Goal: Task Accomplishment & Management: Use online tool/utility

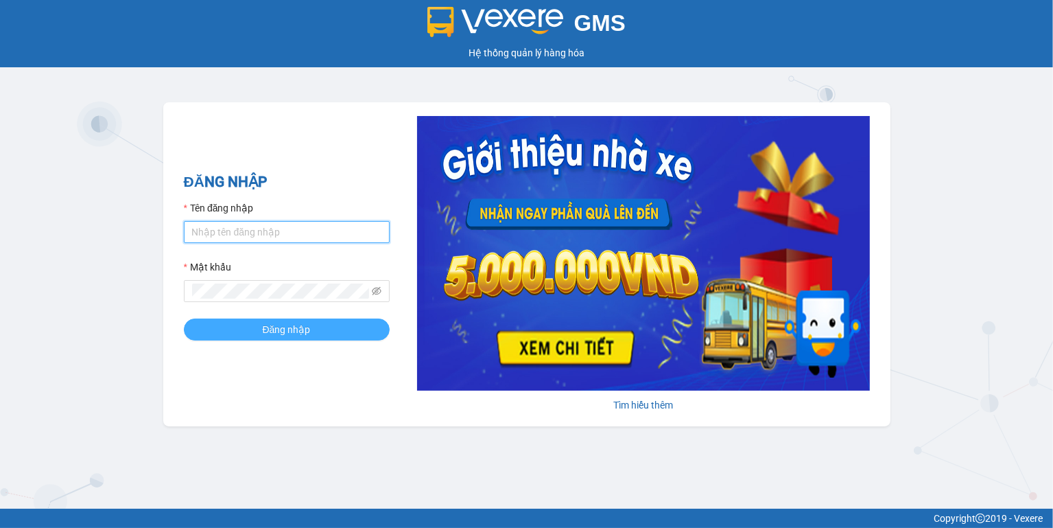
type input "ngoc.taithang"
click at [285, 329] on span "Đăng nhập" at bounding box center [287, 329] width 48 height 15
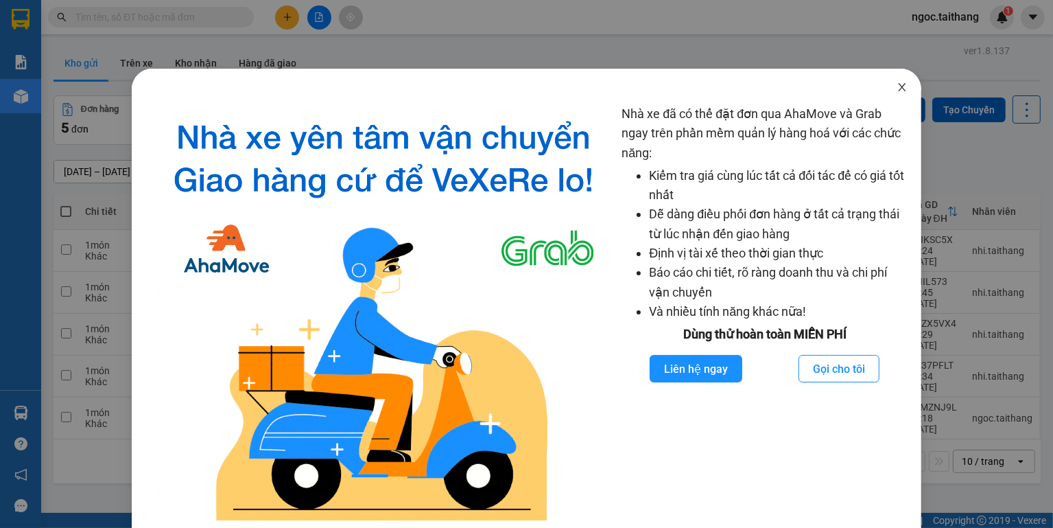
click at [897, 91] on icon "close" at bounding box center [902, 87] width 11 height 11
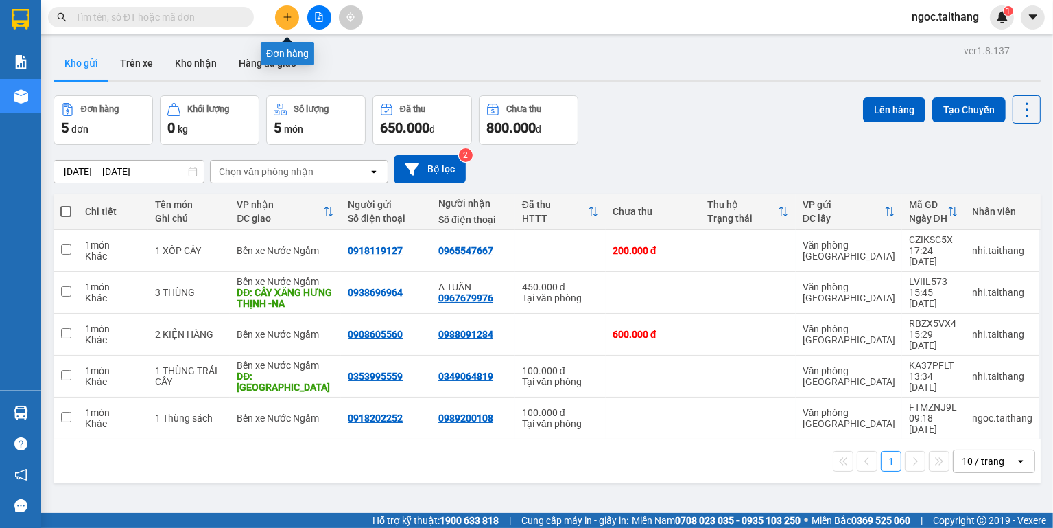
click at [287, 19] on icon "plus" at bounding box center [287, 17] width 1 height 8
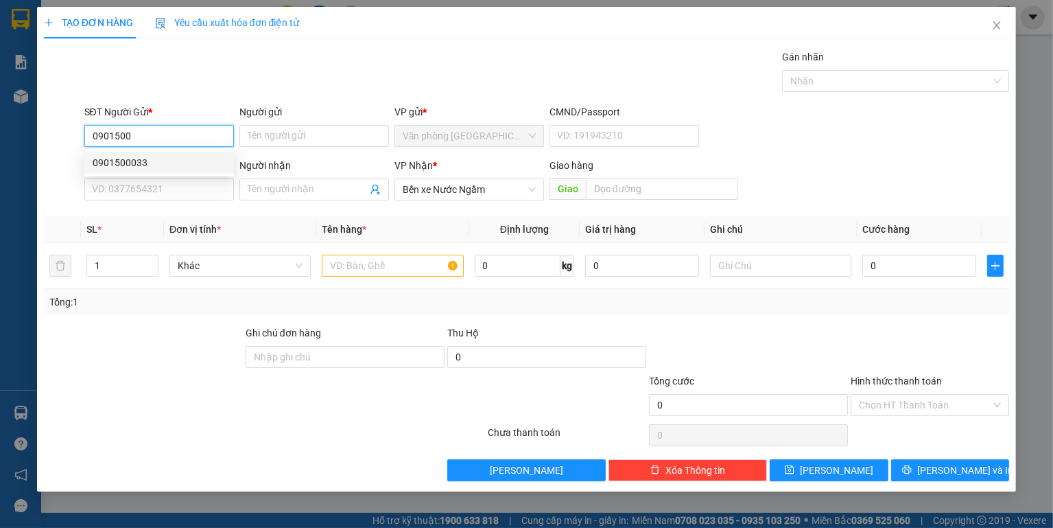
click at [129, 162] on div "0901500033" at bounding box center [159, 162] width 133 height 15
type input "0901500033"
type input "400.000"
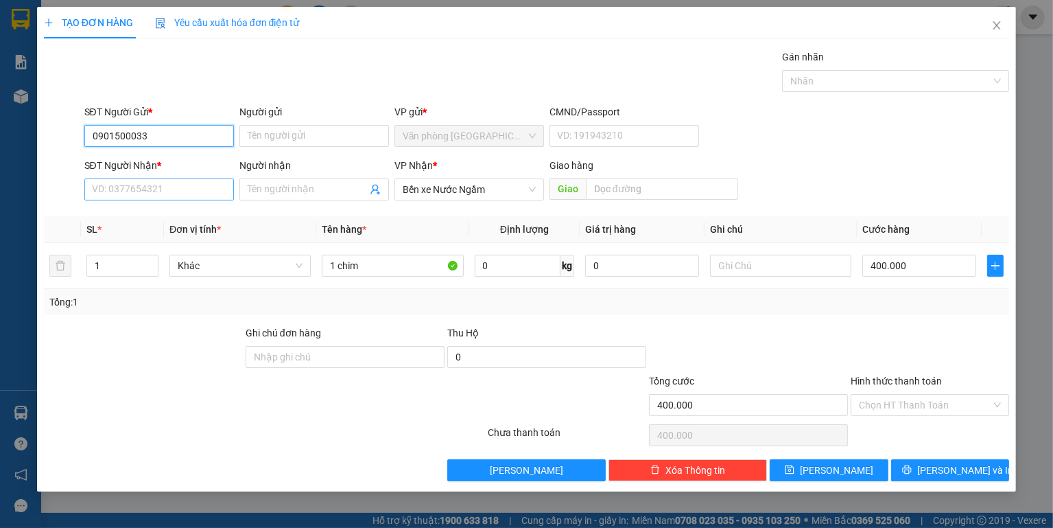
type input "0901500033"
click at [140, 189] on input "SĐT Người Nhận *" at bounding box center [159, 189] width 150 height 22
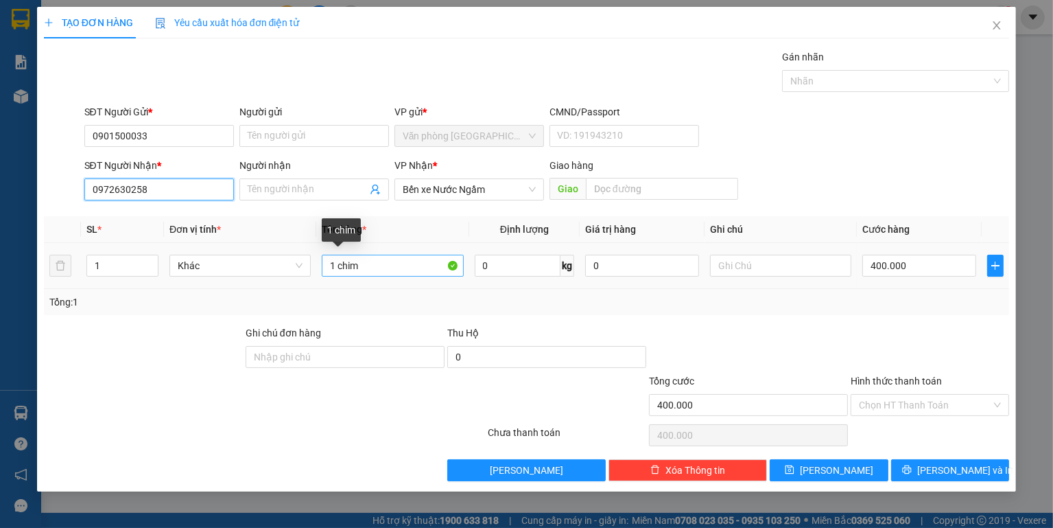
type input "0972630258"
drag, startPoint x: 382, startPoint y: 269, endPoint x: 340, endPoint y: 260, distance: 42.8
click at [340, 260] on input "1 chim" at bounding box center [392, 266] width 141 height 22
type input "1 Chim"
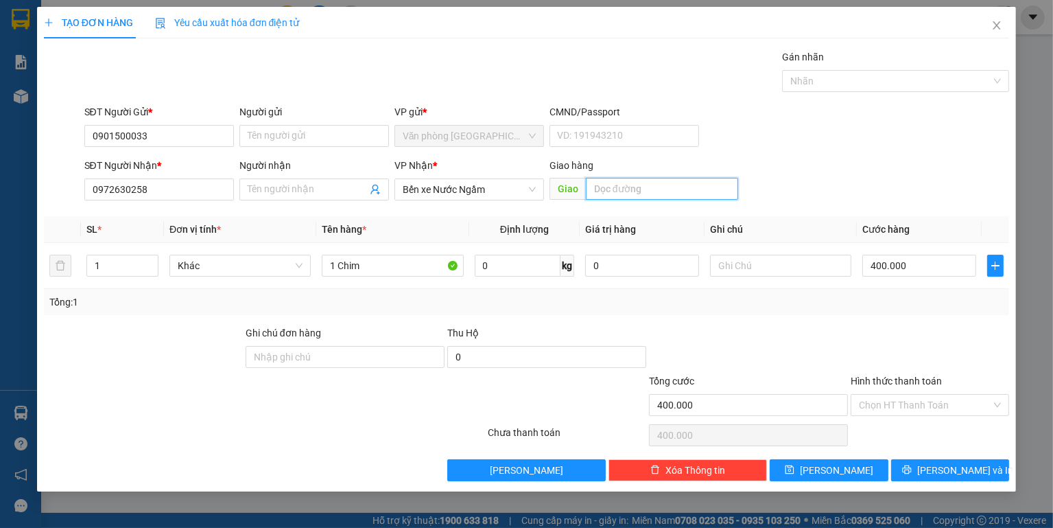
click at [630, 178] on input "text" at bounding box center [662, 189] width 152 height 22
type input "VInh"
click at [928, 407] on input "Hình thức thanh toán" at bounding box center [925, 405] width 132 height 21
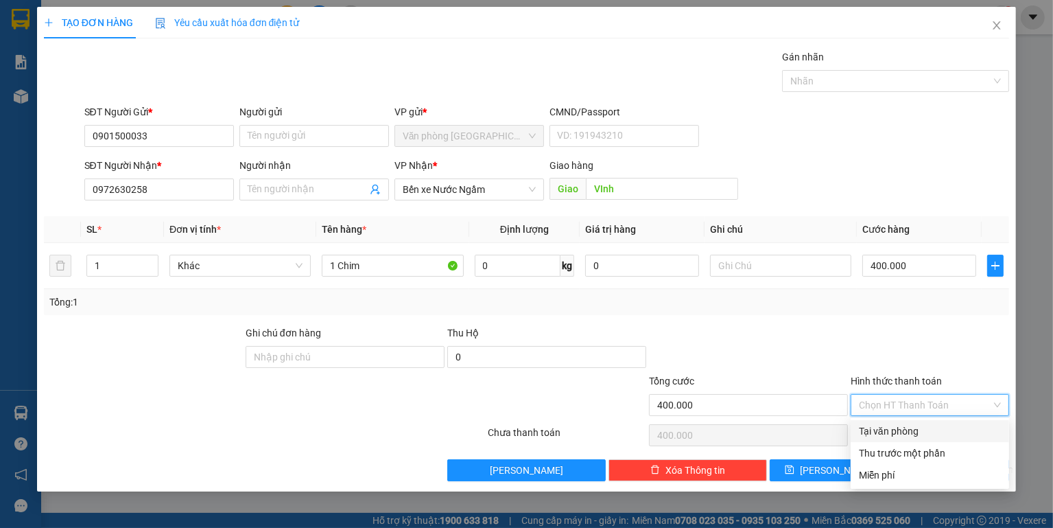
click at [928, 408] on input "Hình thức thanh toán" at bounding box center [925, 405] width 132 height 21
click at [932, 351] on div at bounding box center [929, 349] width 161 height 48
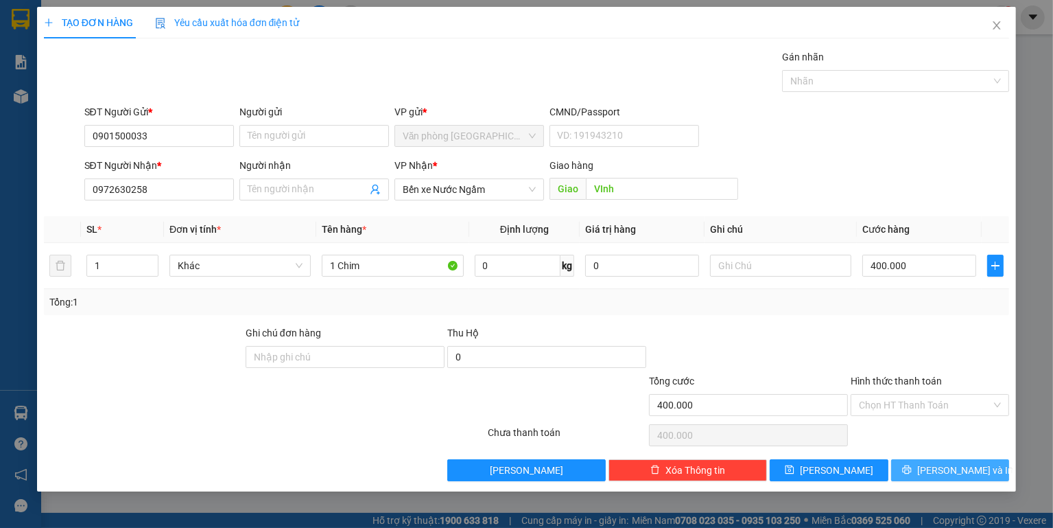
click at [950, 471] on span "[PERSON_NAME] và In" at bounding box center [965, 469] width 96 height 15
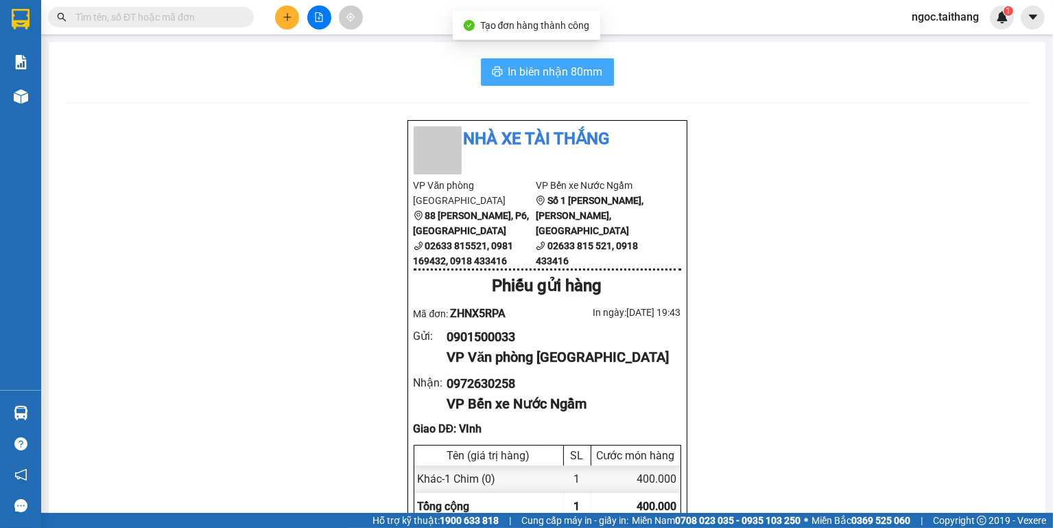
click at [508, 74] on span "In biên nhận 80mm" at bounding box center [555, 71] width 95 height 17
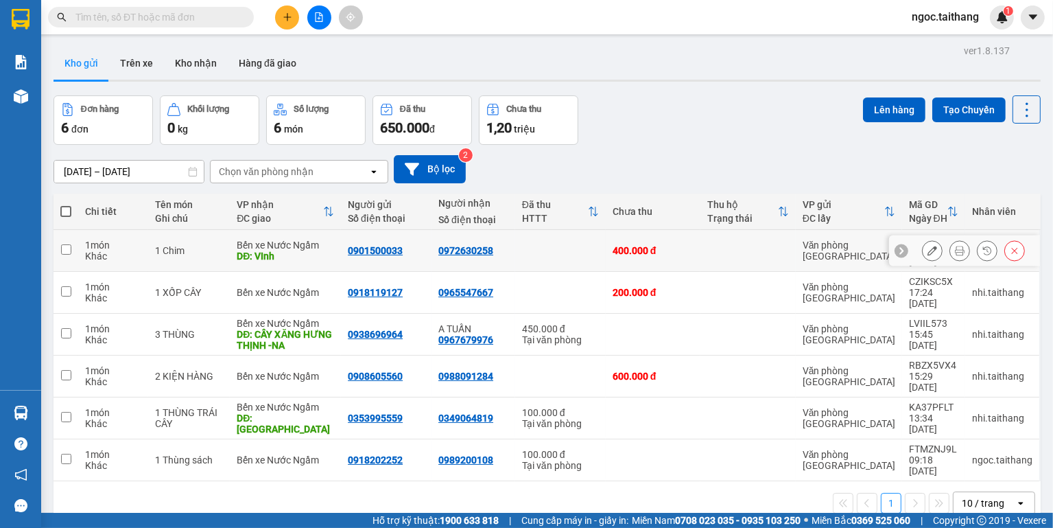
click at [66, 244] on input "checkbox" at bounding box center [66, 249] width 10 height 10
checkbox input "true"
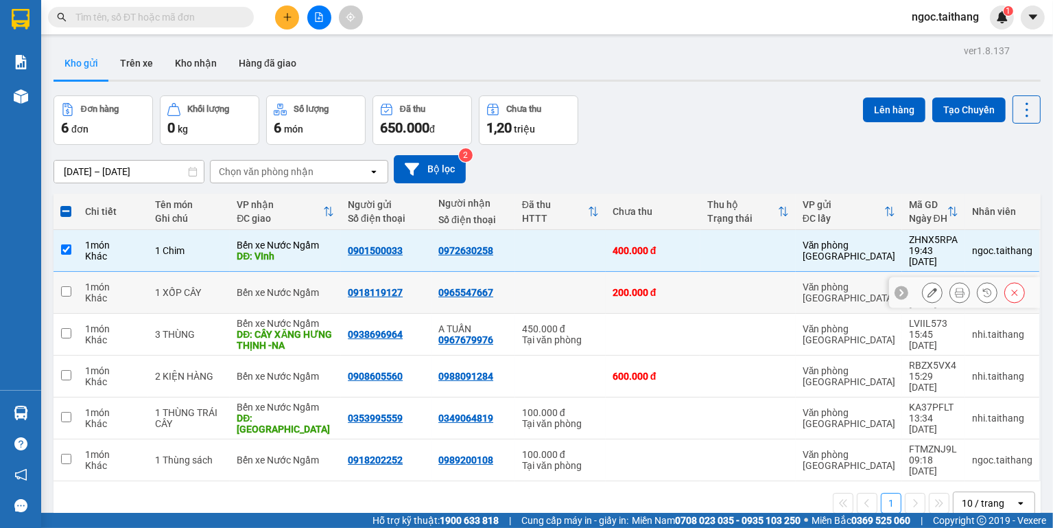
click at [66, 286] on input "checkbox" at bounding box center [66, 291] width 10 height 10
checkbox input "true"
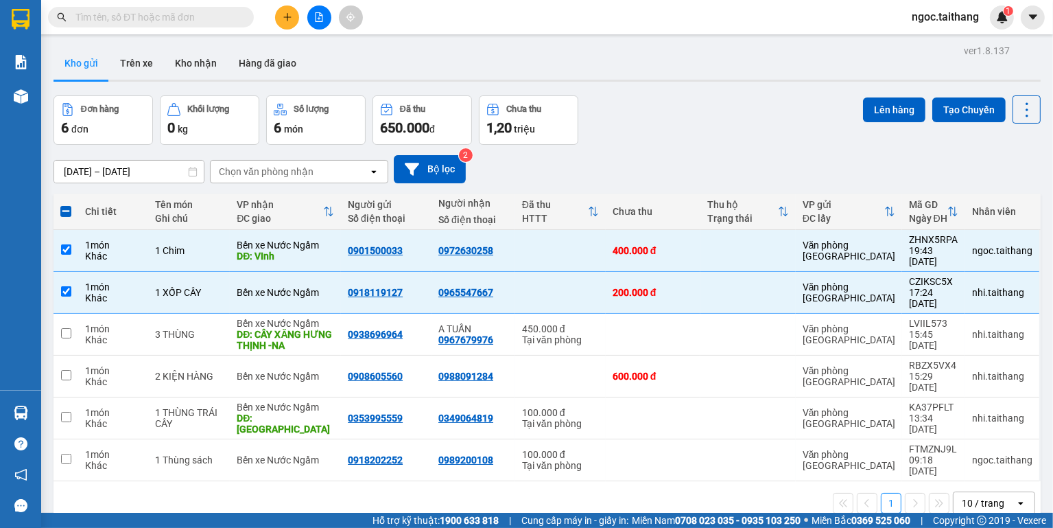
click at [60, 208] on span at bounding box center [65, 211] width 11 height 11
click at [66, 204] on input "checkbox" at bounding box center [66, 204] width 0 height 0
checkbox input "true"
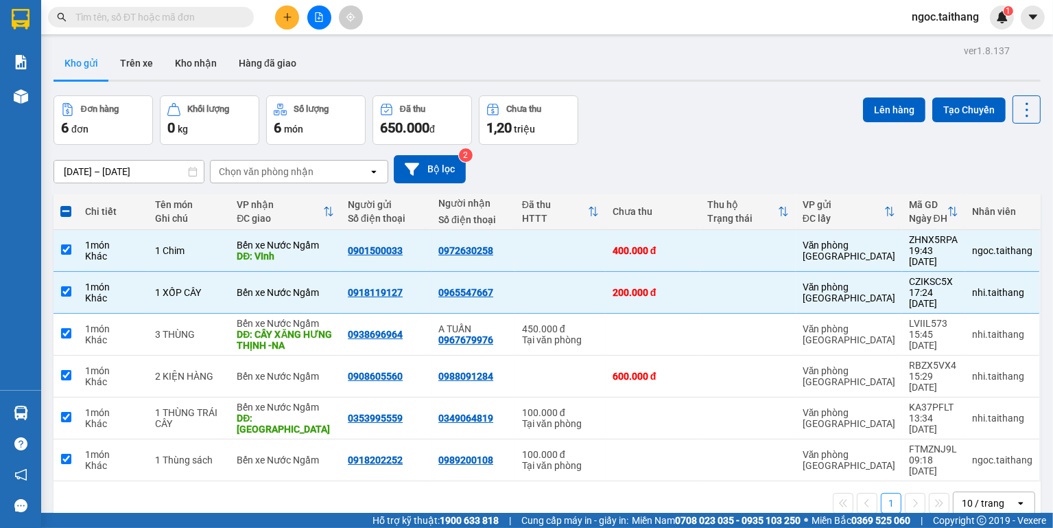
checkbox input "true"
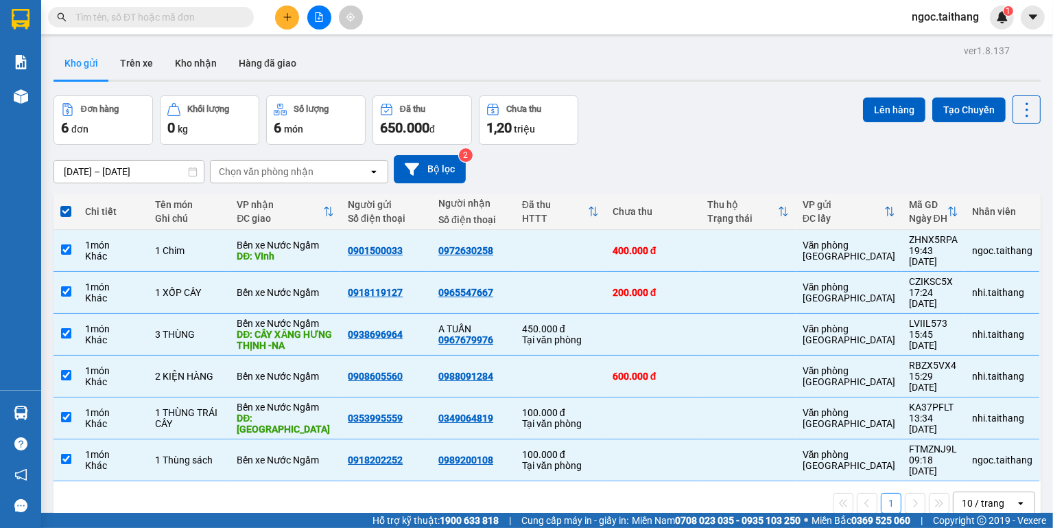
click at [1016, 497] on icon "open" at bounding box center [1021, 502] width 11 height 11
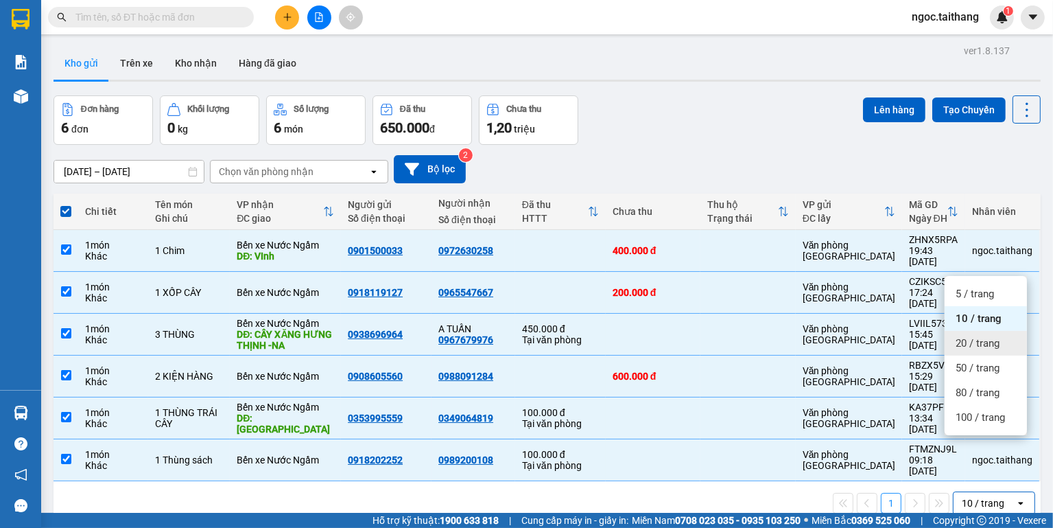
click at [983, 338] on span "20 / trang" at bounding box center [978, 343] width 44 height 14
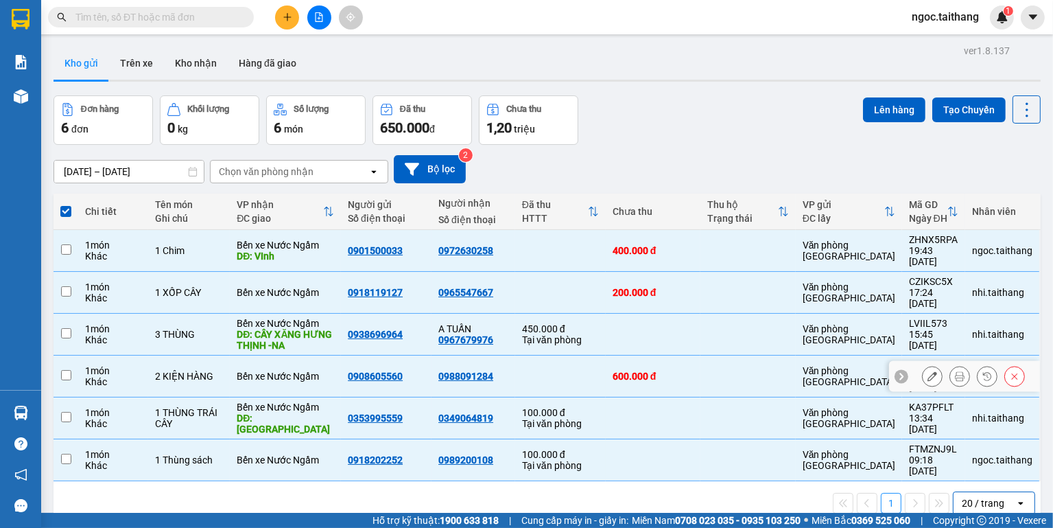
checkbox input "false"
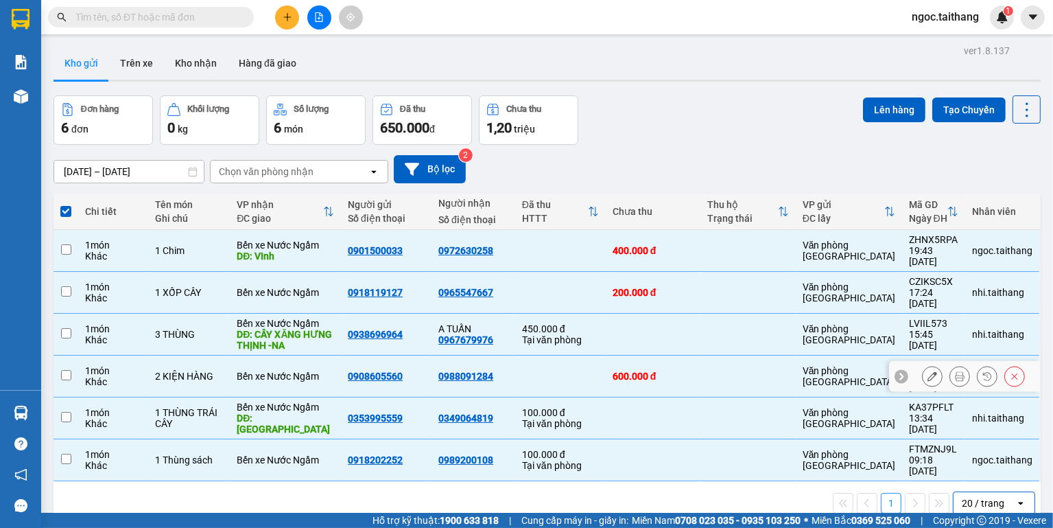
checkbox input "false"
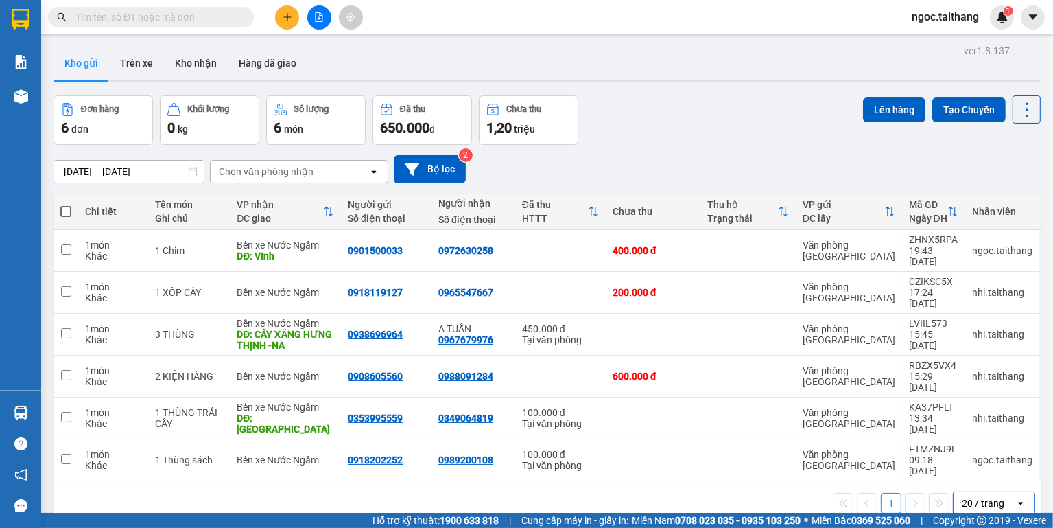
click at [63, 208] on span at bounding box center [65, 211] width 11 height 11
click at [66, 204] on input "checkbox" at bounding box center [66, 204] width 0 height 0
checkbox input "true"
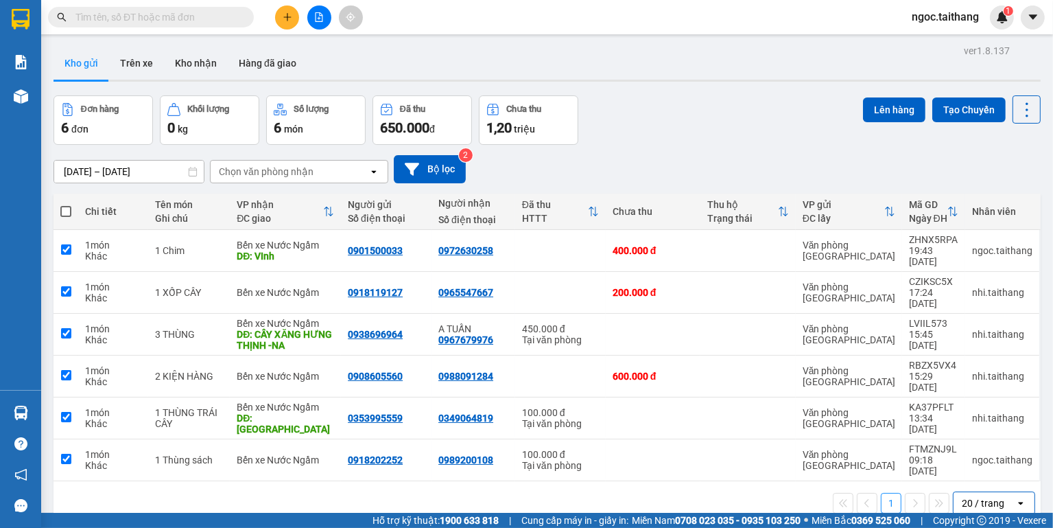
checkbox input "true"
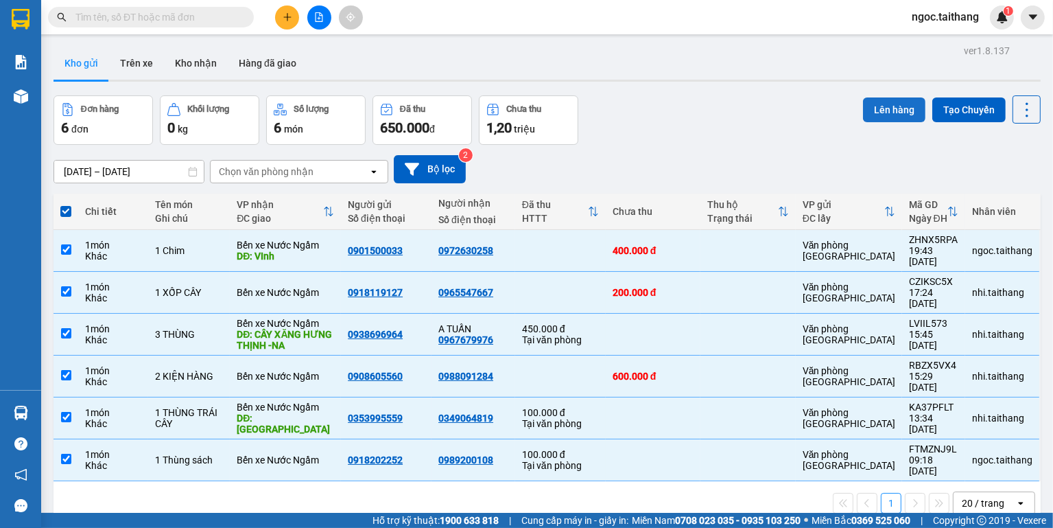
click at [887, 110] on button "Lên hàng" at bounding box center [894, 109] width 62 height 25
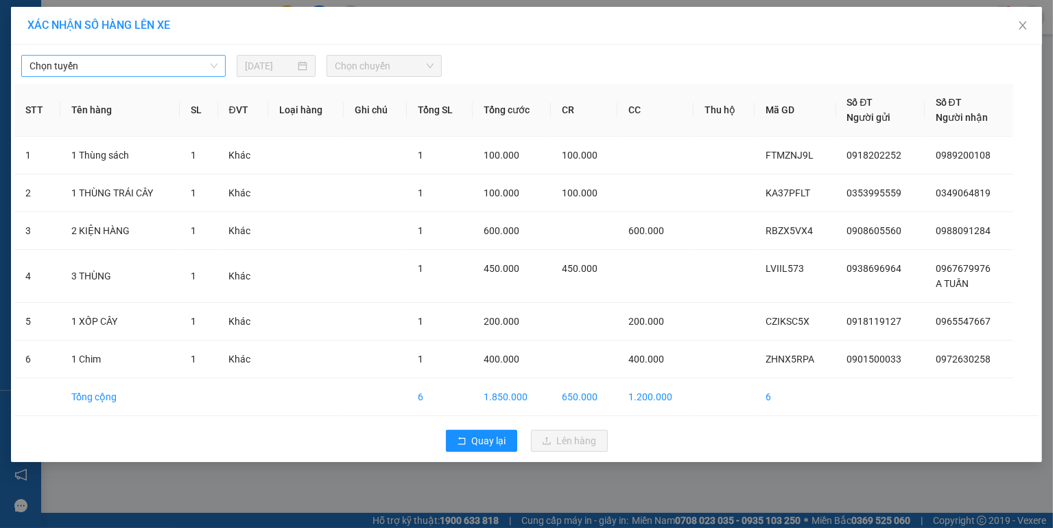
click at [220, 69] on div "Chọn tuyến" at bounding box center [123, 66] width 204 height 22
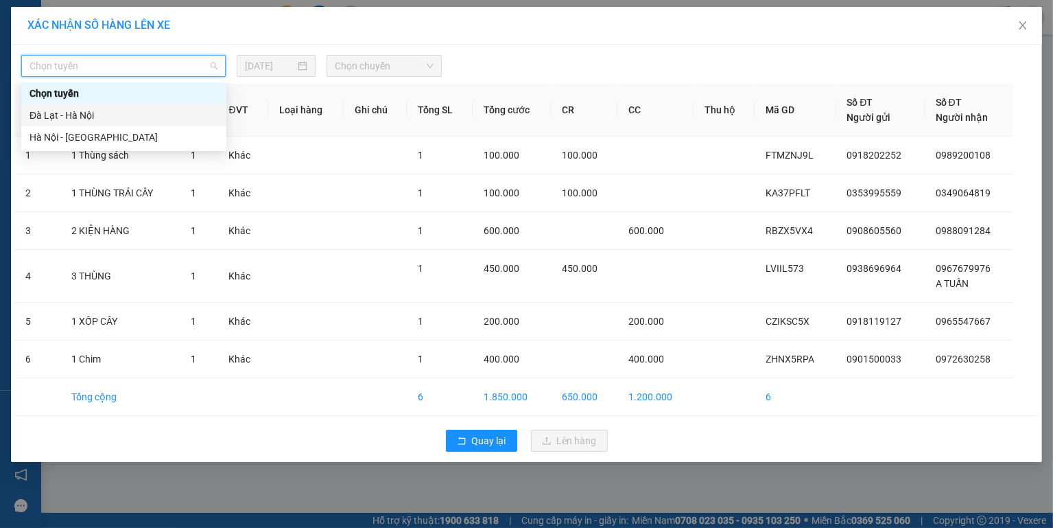
click at [98, 108] on div "Đà Lạt - Hà Nội" at bounding box center [124, 115] width 189 height 15
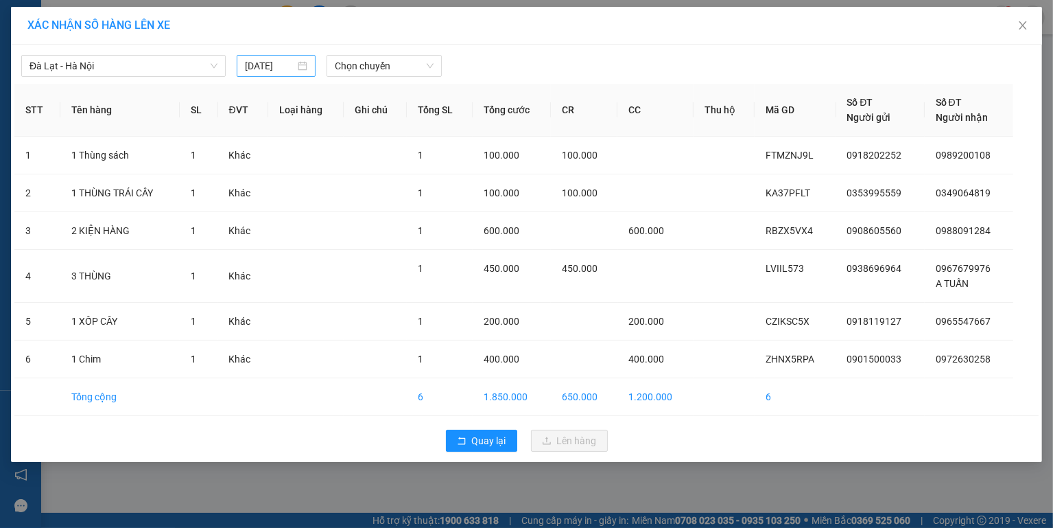
click at [301, 68] on div "[DATE]" at bounding box center [276, 65] width 62 height 15
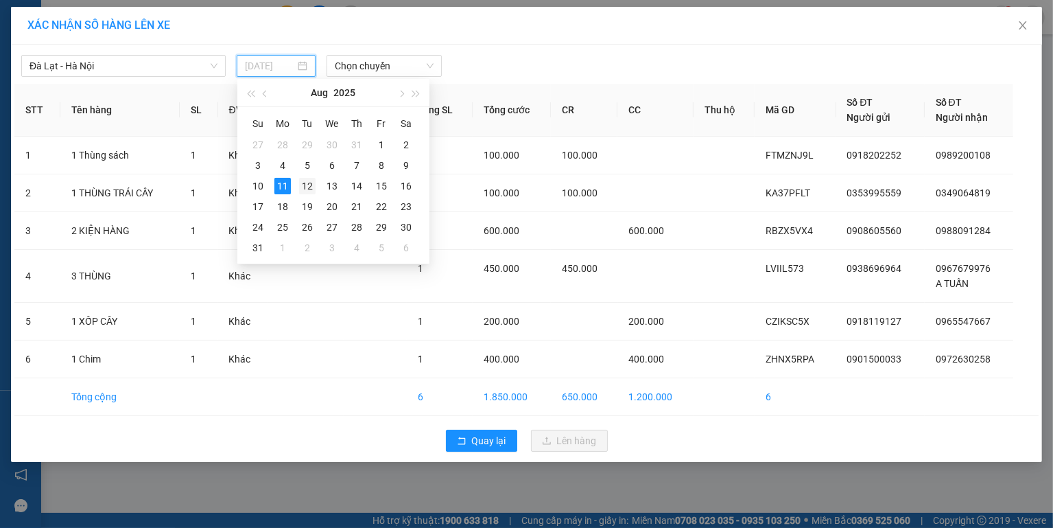
click at [305, 183] on div "12" at bounding box center [307, 186] width 16 height 16
type input "[DATE]"
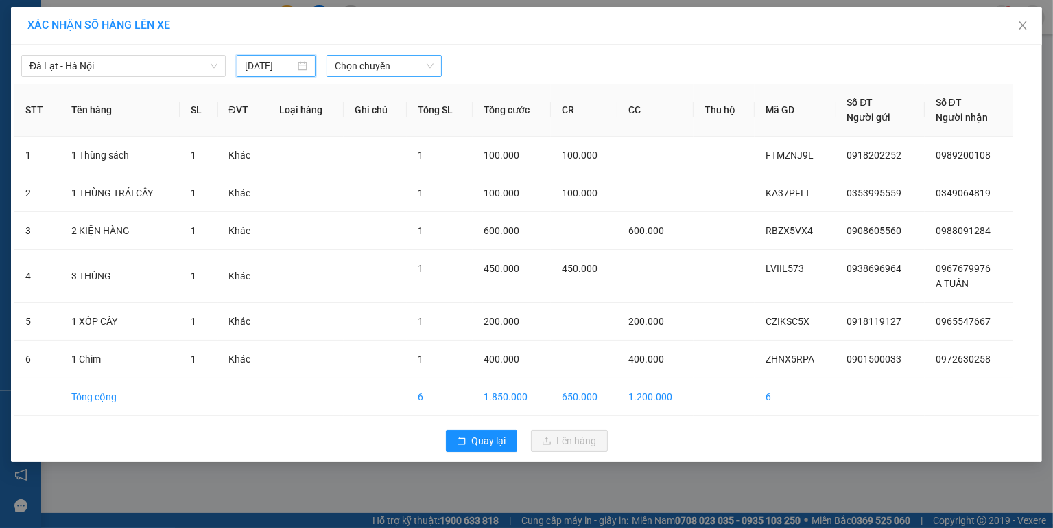
click at [384, 73] on span "Chọn chuyến" at bounding box center [384, 66] width 98 height 21
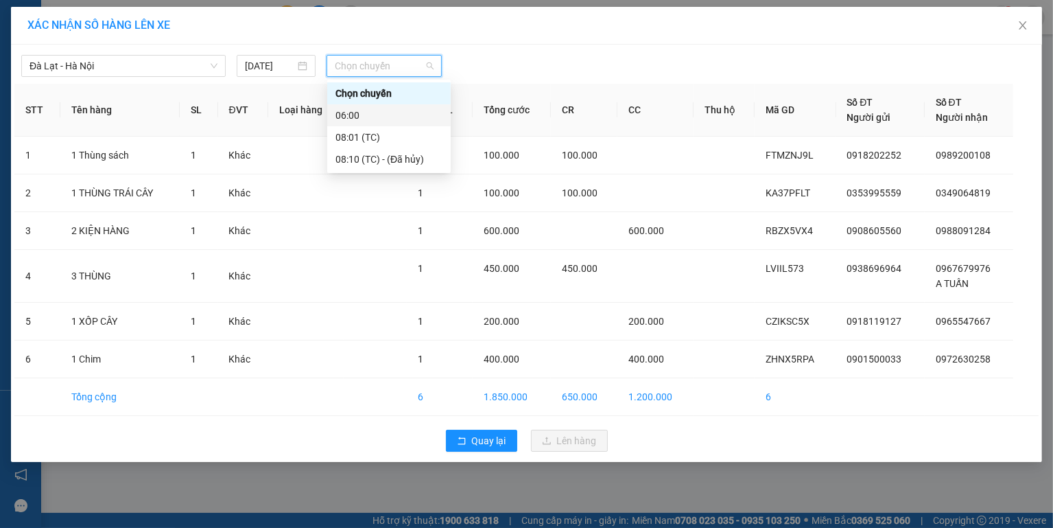
click at [368, 117] on div "06:00" at bounding box center [389, 115] width 107 height 15
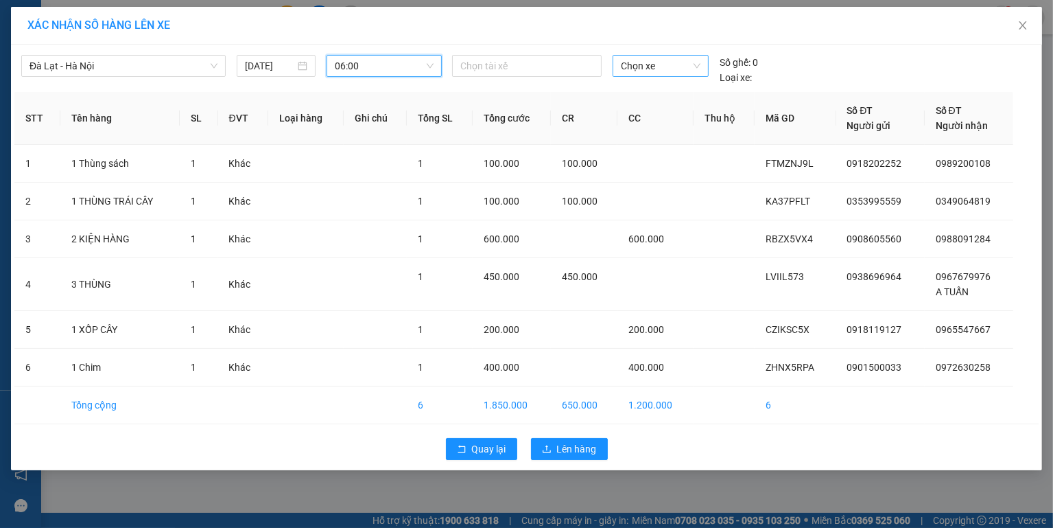
click at [645, 71] on span "Chọn xe" at bounding box center [661, 66] width 80 height 21
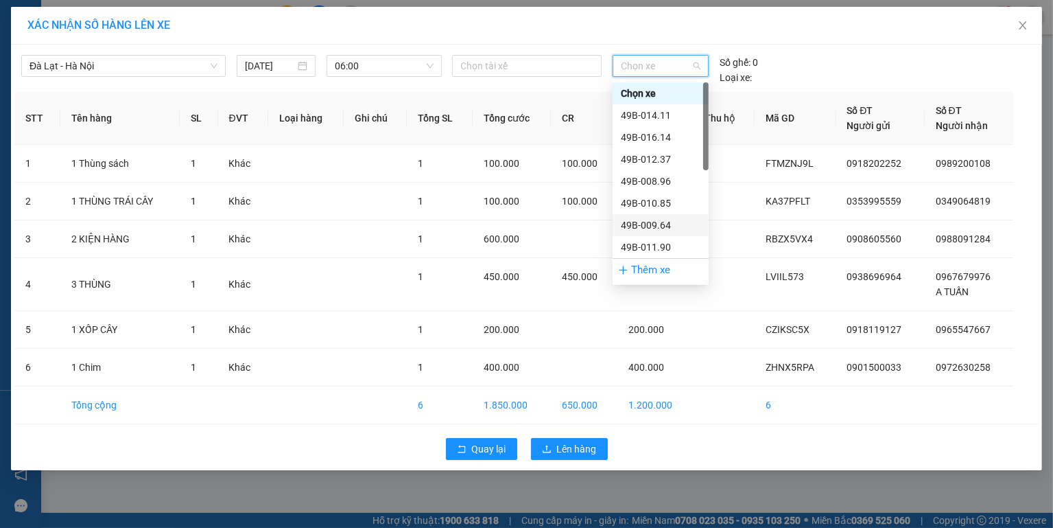
click at [663, 220] on div "49B-009.64" at bounding box center [661, 225] width 80 height 15
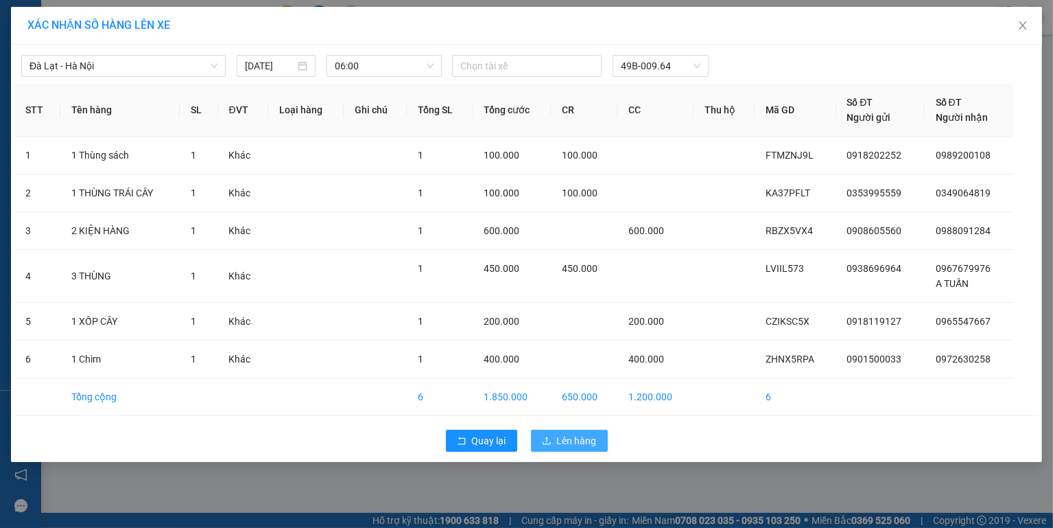
click at [576, 436] on span "Lên hàng" at bounding box center [577, 440] width 40 height 15
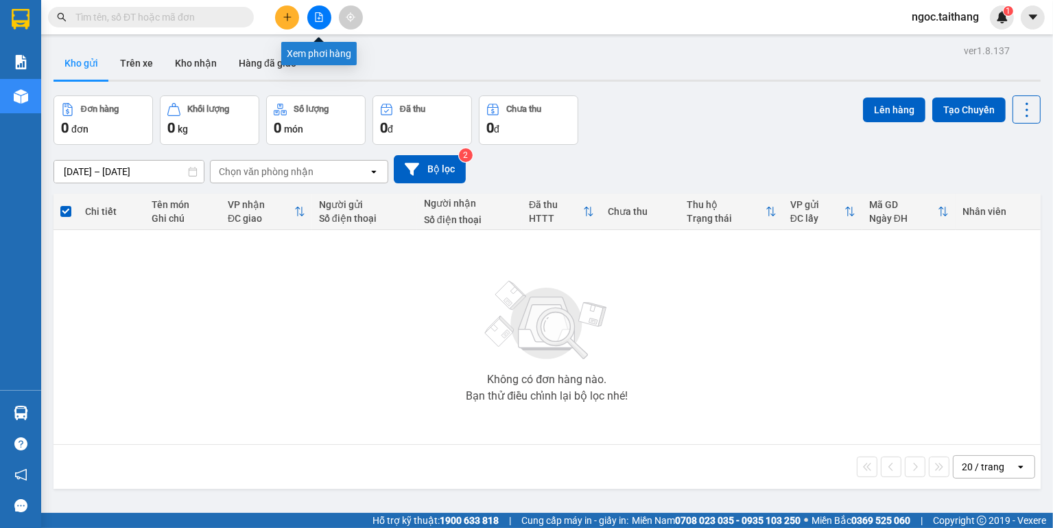
click at [323, 14] on icon "file-add" at bounding box center [319, 17] width 10 height 10
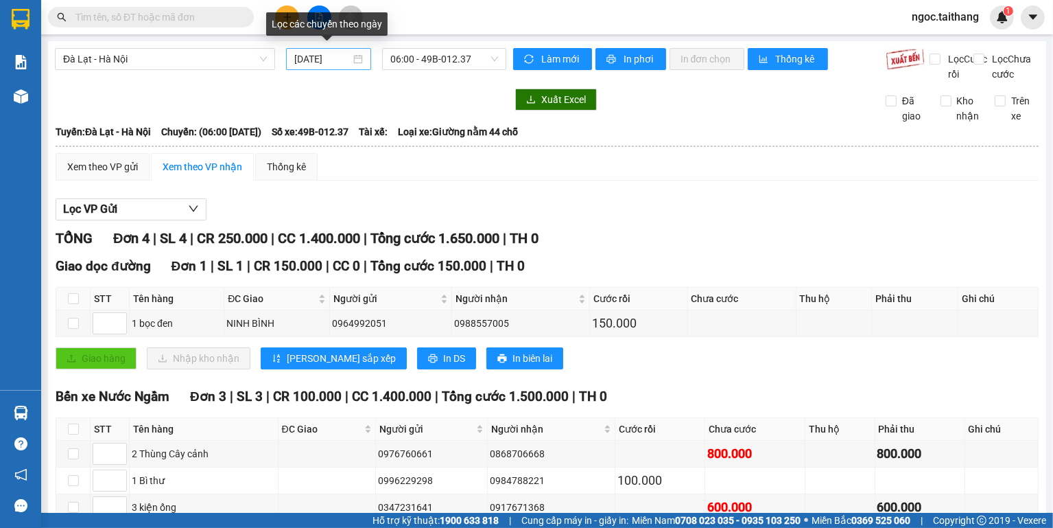
click at [356, 62] on div "[DATE]" at bounding box center [328, 58] width 69 height 15
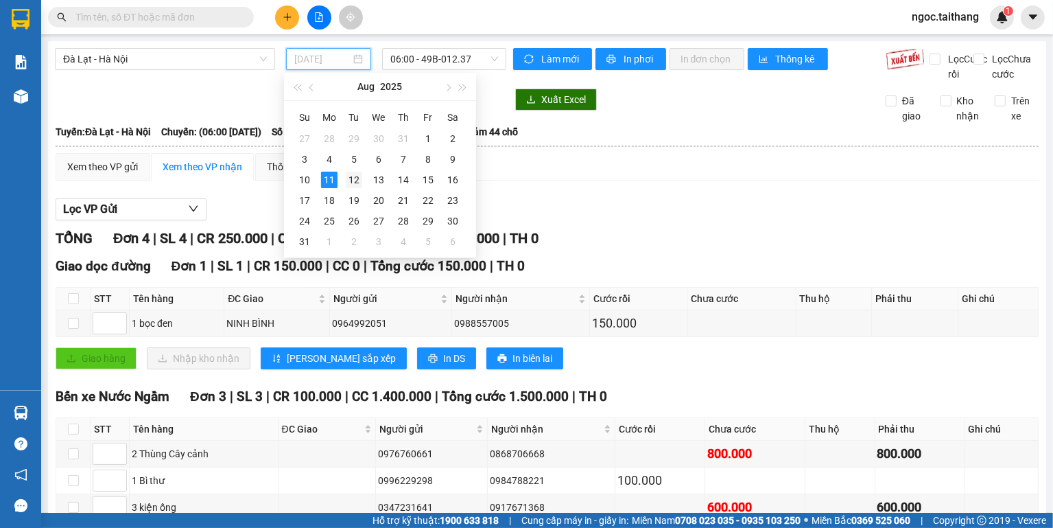
click at [357, 176] on div "12" at bounding box center [354, 180] width 16 height 16
type input "[DATE]"
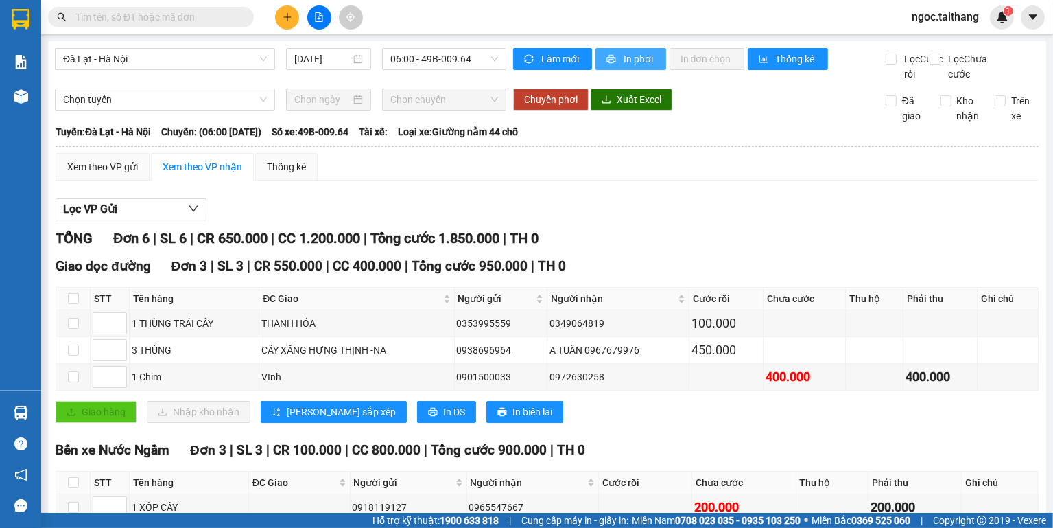
click at [637, 60] on span "In phơi" at bounding box center [640, 58] width 32 height 15
click at [633, 62] on span "In phơi" at bounding box center [640, 58] width 32 height 15
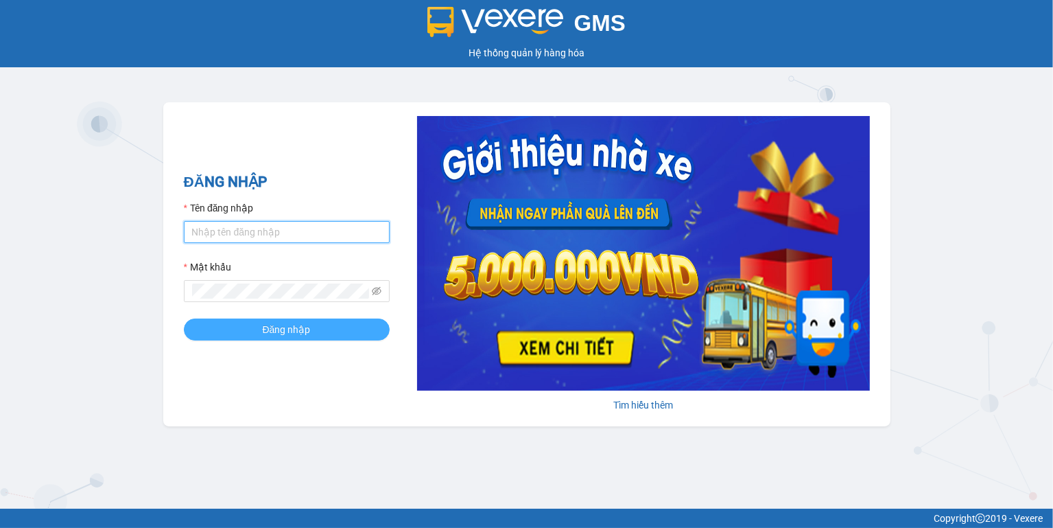
type input "ngoc.taithang"
click at [310, 329] on button "Đăng nhập" at bounding box center [287, 329] width 206 height 22
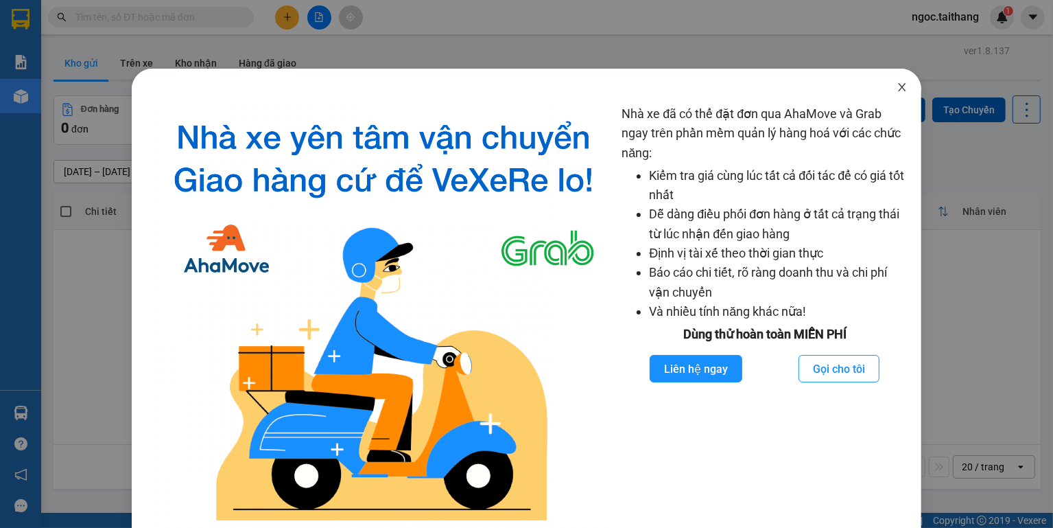
click at [904, 84] on span "Close" at bounding box center [902, 88] width 38 height 38
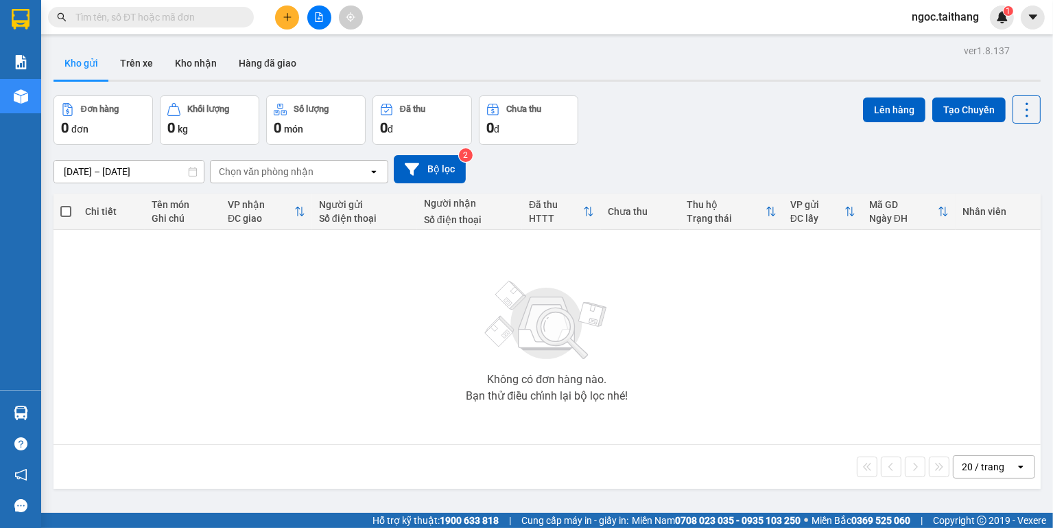
click at [314, 15] on icon "file-add" at bounding box center [319, 17] width 10 height 10
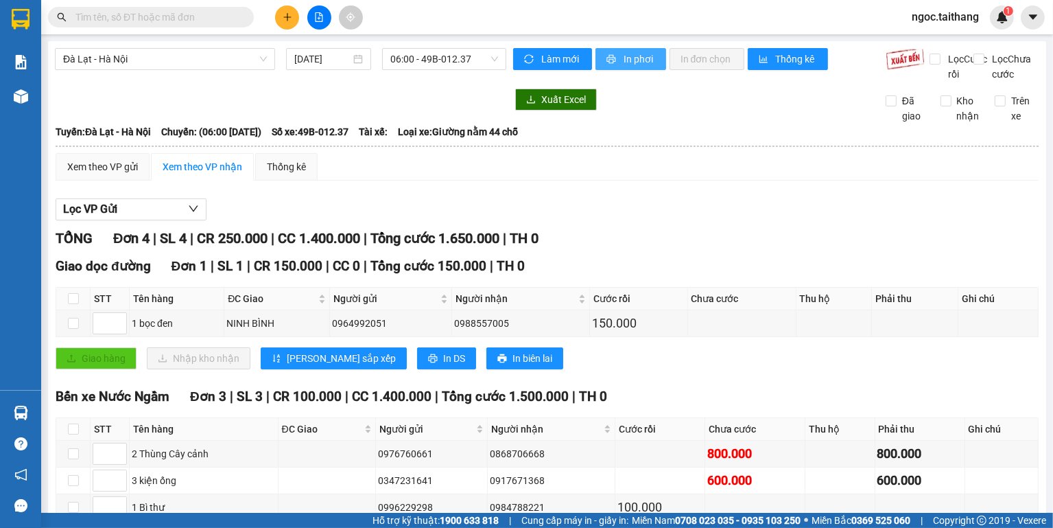
click at [650, 63] on button "In phơi" at bounding box center [631, 59] width 71 height 22
click at [362, 58] on div "[DATE]" at bounding box center [328, 59] width 85 height 22
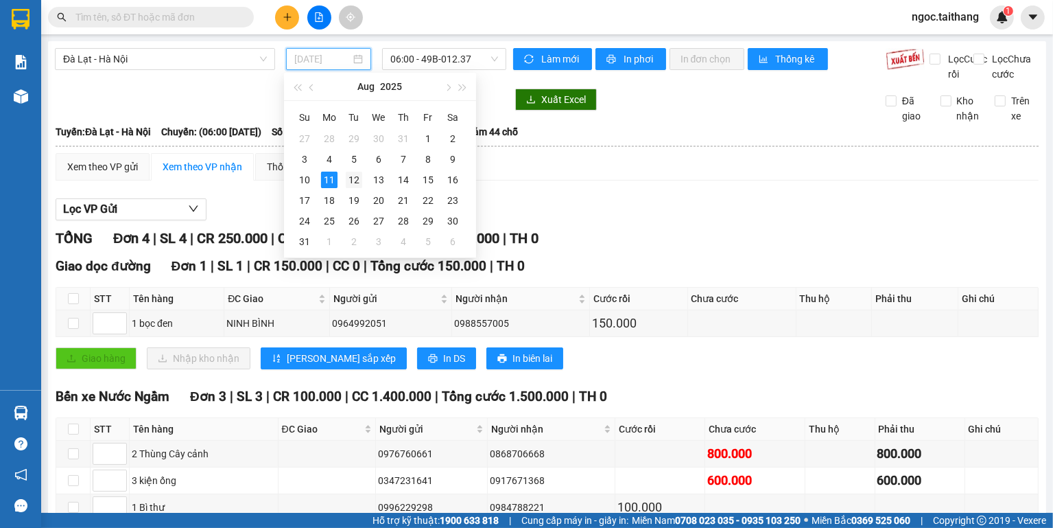
click at [355, 180] on div "12" at bounding box center [354, 180] width 16 height 16
type input "[DATE]"
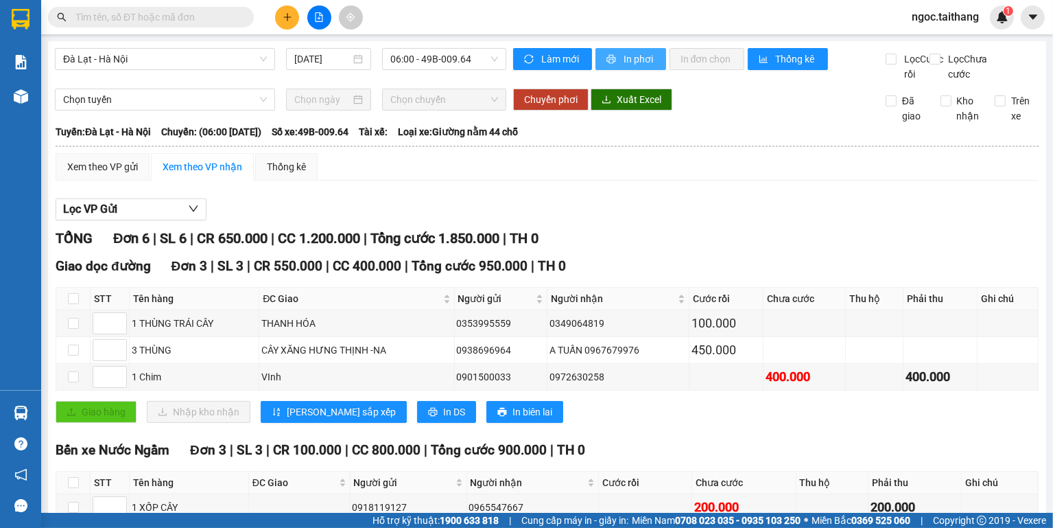
click at [629, 58] on span "In phơi" at bounding box center [640, 58] width 32 height 15
click at [104, 20] on input "text" at bounding box center [156, 17] width 162 height 15
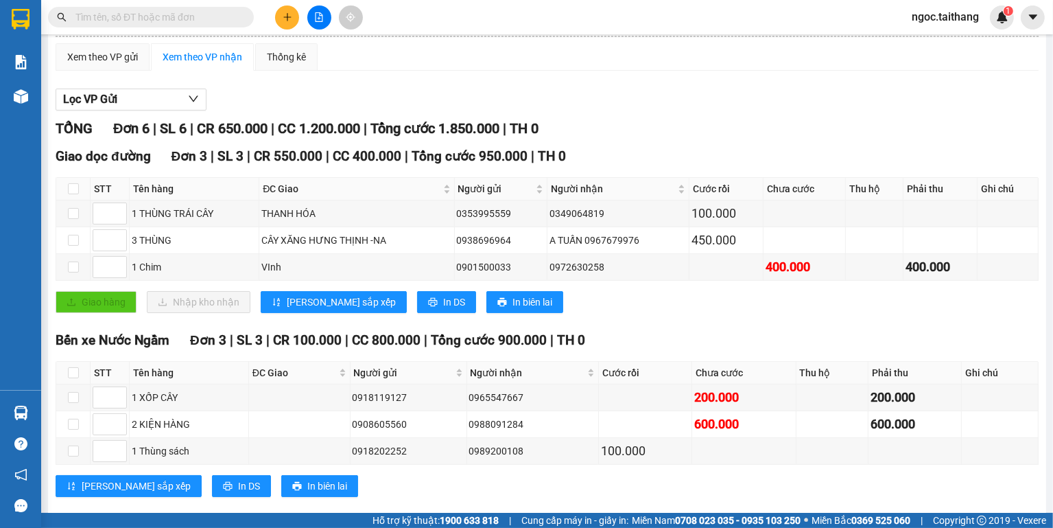
scroll to position [143, 0]
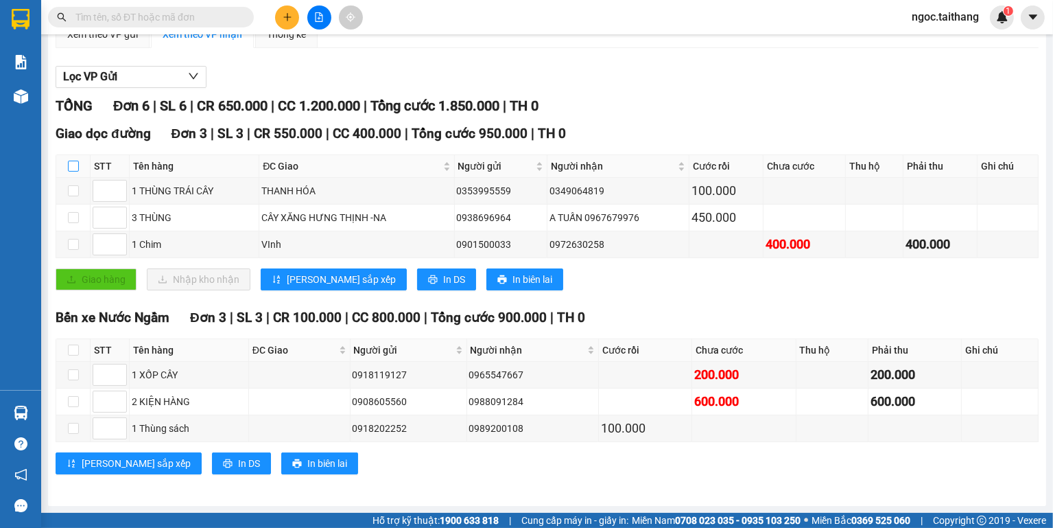
click at [73, 170] on input "checkbox" at bounding box center [73, 166] width 11 height 11
checkbox input "true"
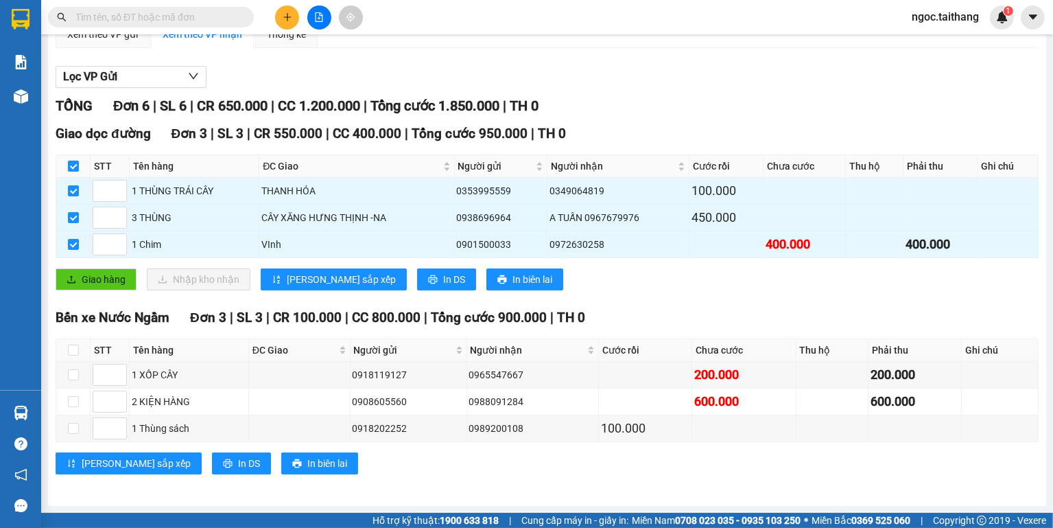
click at [73, 170] on input "checkbox" at bounding box center [73, 166] width 11 height 11
checkbox input "false"
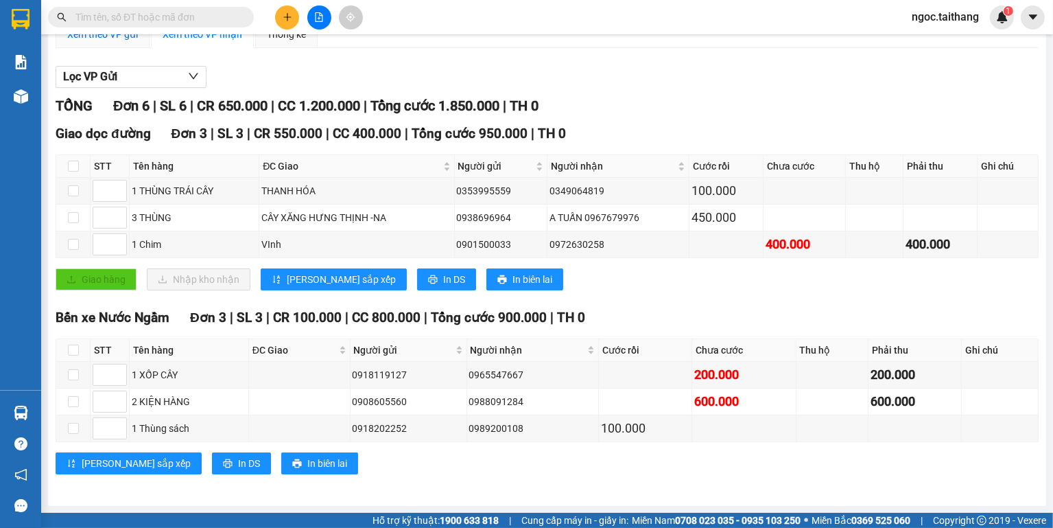
click at [118, 42] on div "Xem theo VP gửi" at bounding box center [102, 34] width 71 height 15
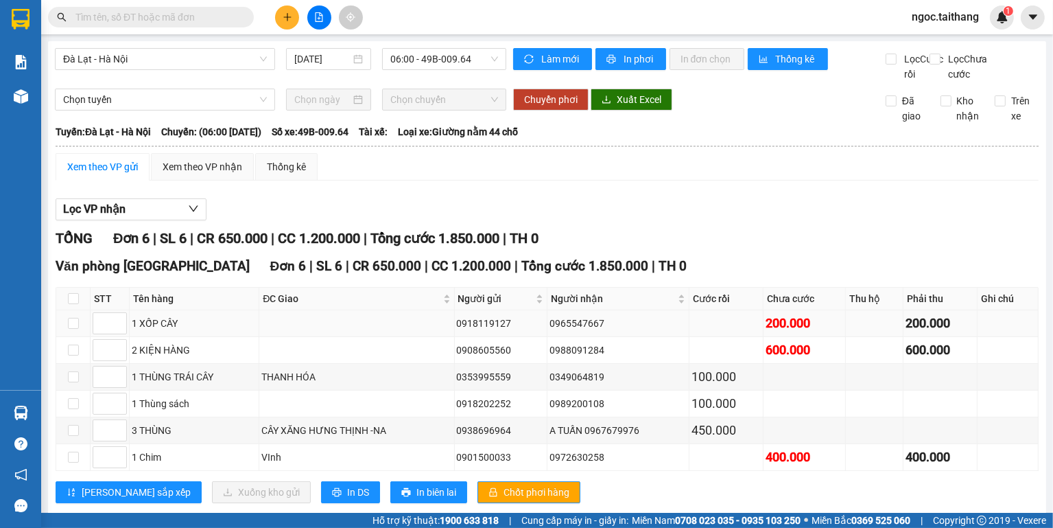
scroll to position [40, 0]
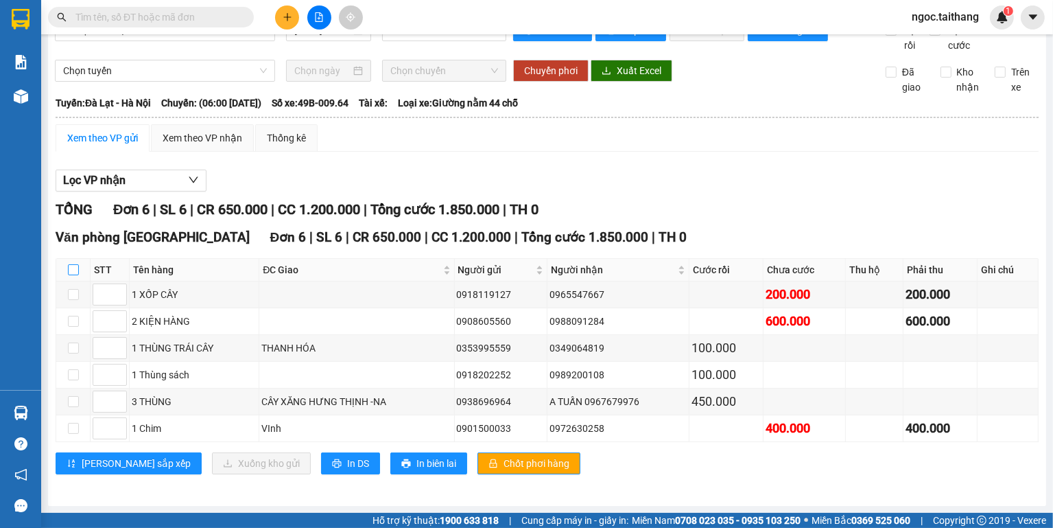
click at [72, 273] on input "checkbox" at bounding box center [73, 269] width 11 height 11
checkbox input "true"
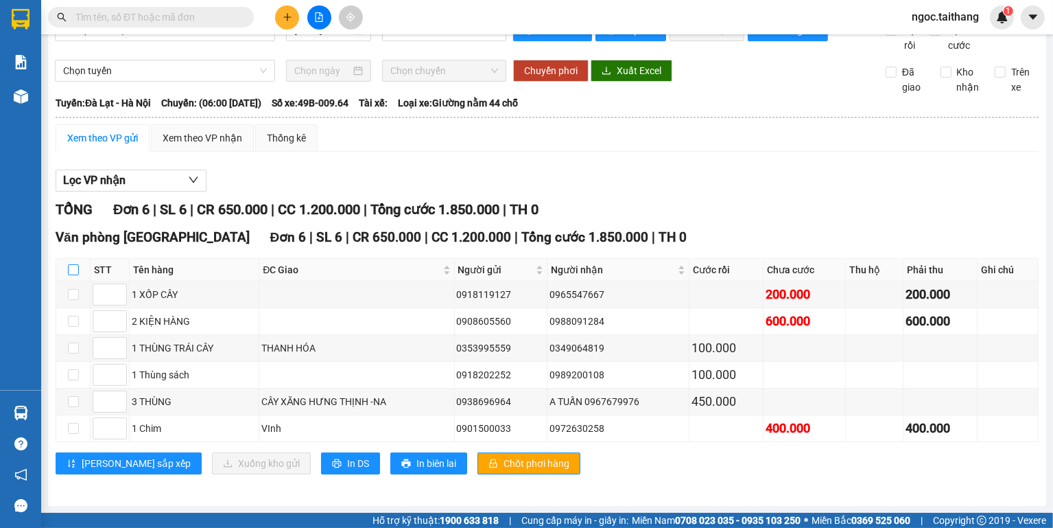
checkbox input "true"
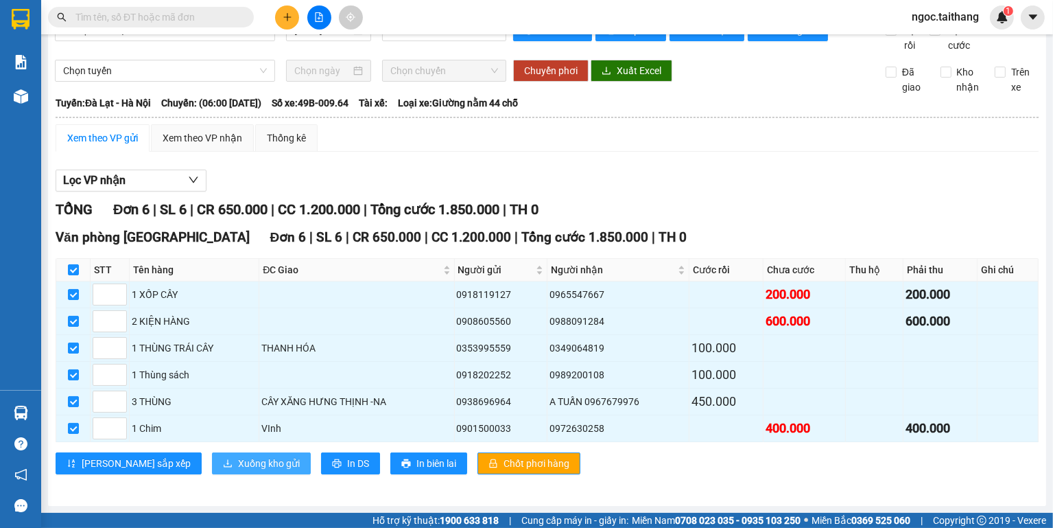
click at [238, 464] on span "Xuống kho gửi" at bounding box center [269, 463] width 62 height 15
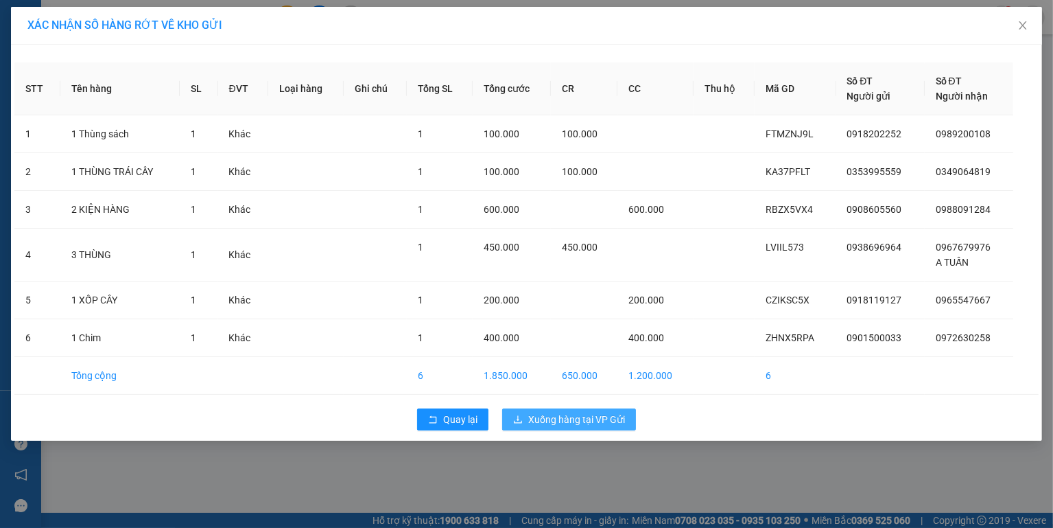
click at [559, 420] on span "Xuống hàng tại VP Gửi" at bounding box center [576, 419] width 97 height 15
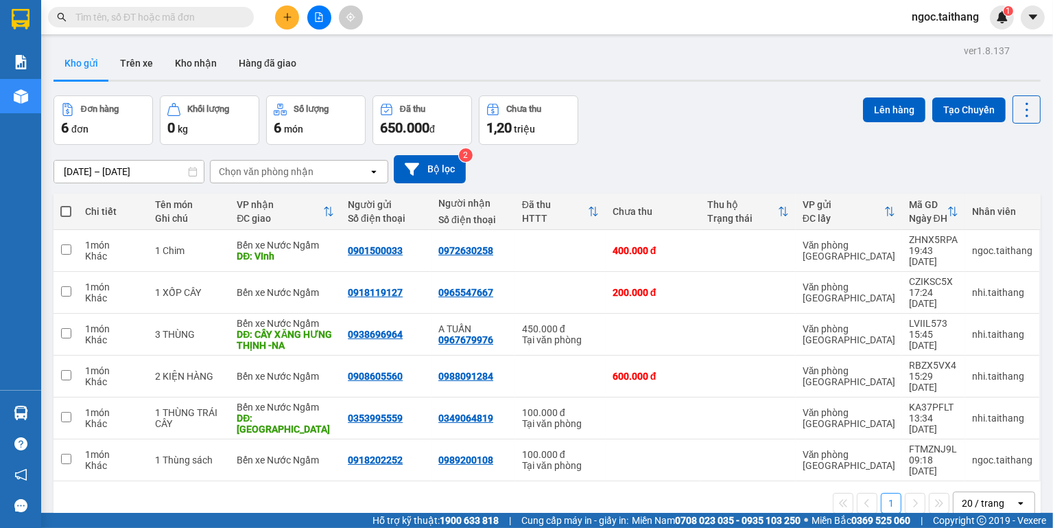
click at [69, 211] on span at bounding box center [65, 211] width 11 height 11
click at [66, 204] on input "checkbox" at bounding box center [66, 204] width 0 height 0
checkbox input "true"
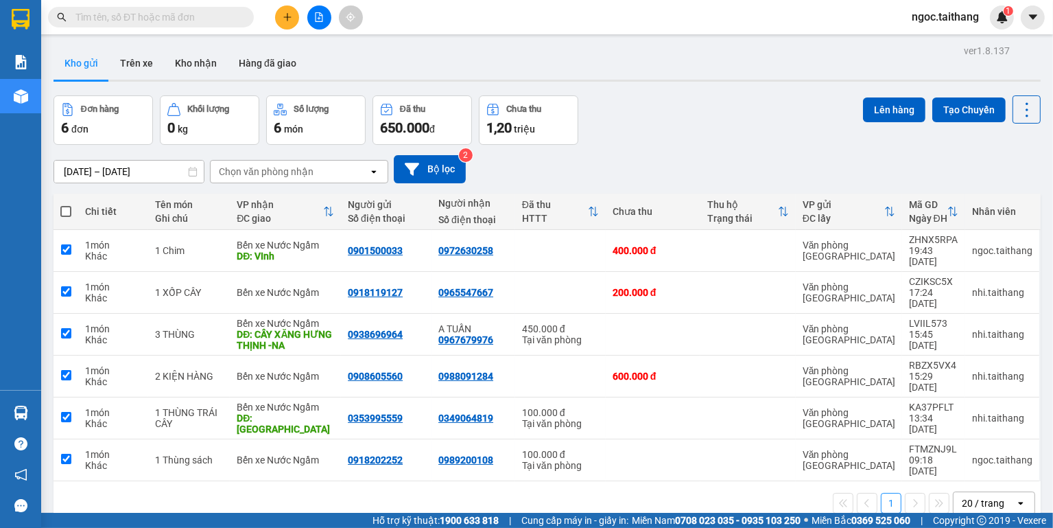
checkbox input "true"
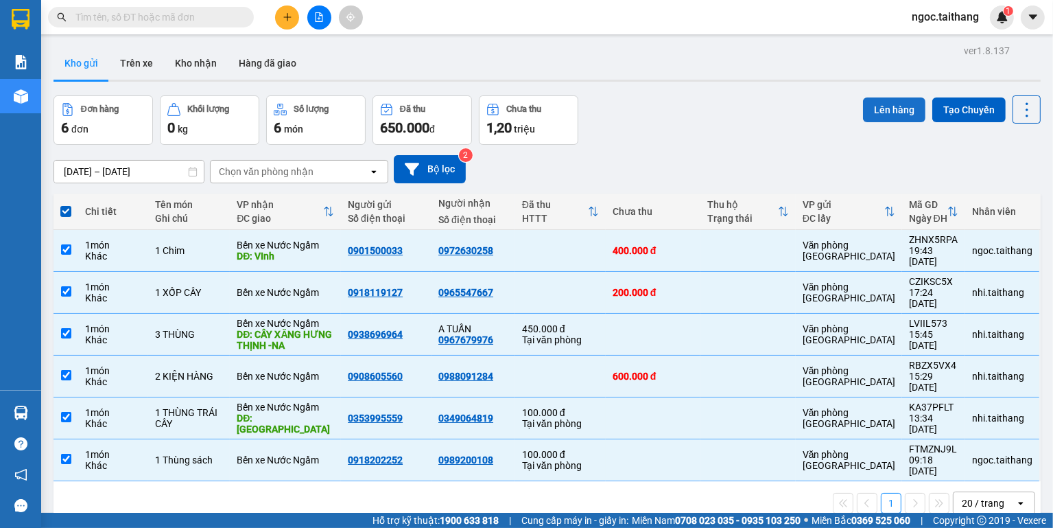
click at [870, 108] on button "Lên hàng" at bounding box center [894, 109] width 62 height 25
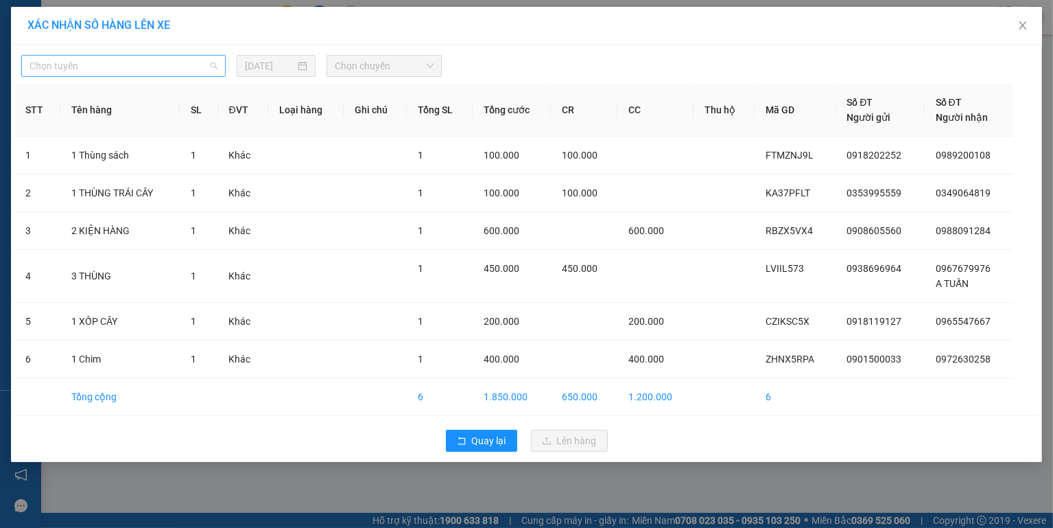
click at [200, 67] on span "Chọn tuyến" at bounding box center [124, 66] width 188 height 21
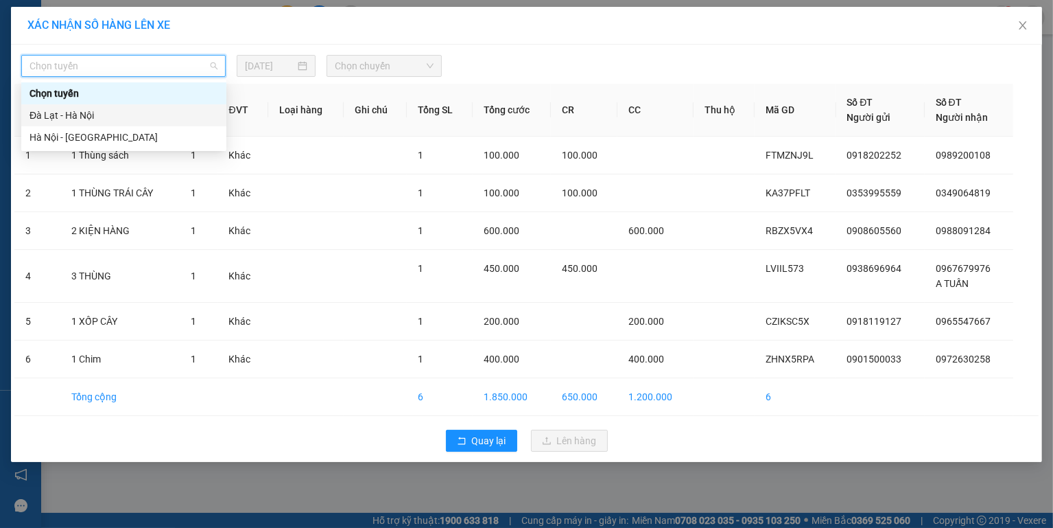
drag, startPoint x: 86, startPoint y: 112, endPoint x: 301, endPoint y: 76, distance: 217.7
click at [87, 112] on div "Đà Lạt - Hà Nội" at bounding box center [124, 115] width 189 height 15
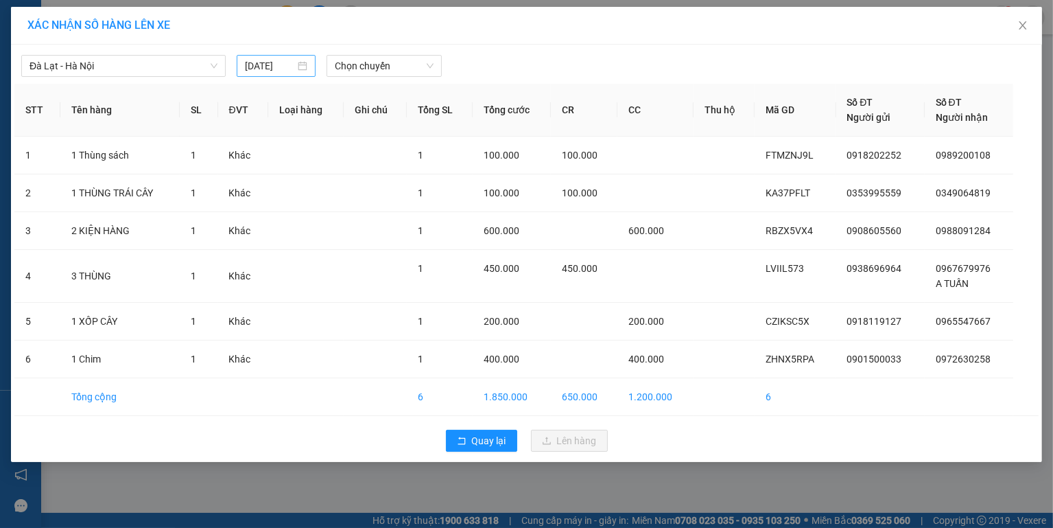
click at [306, 66] on div "[DATE]" at bounding box center [276, 65] width 62 height 15
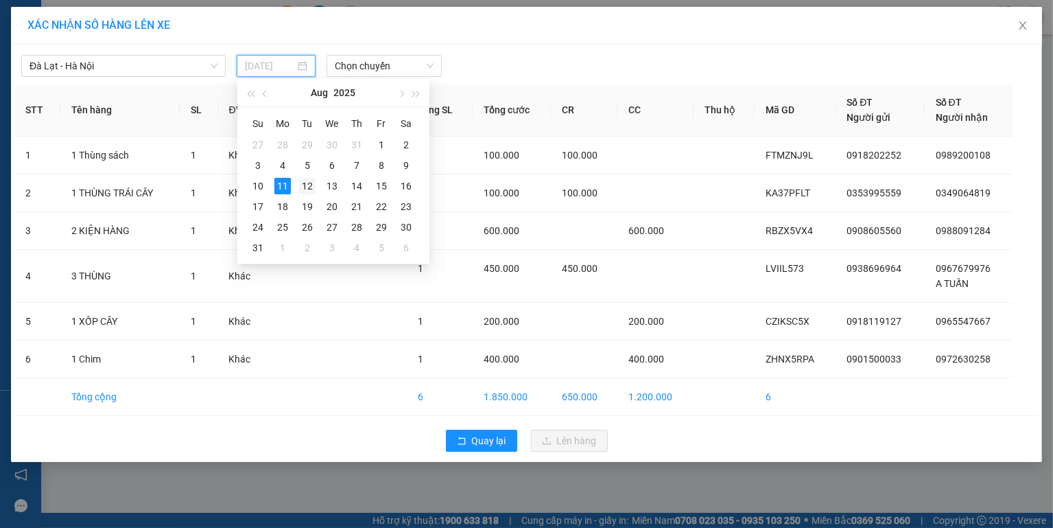
click at [309, 184] on div "12" at bounding box center [307, 186] width 16 height 16
type input "[DATE]"
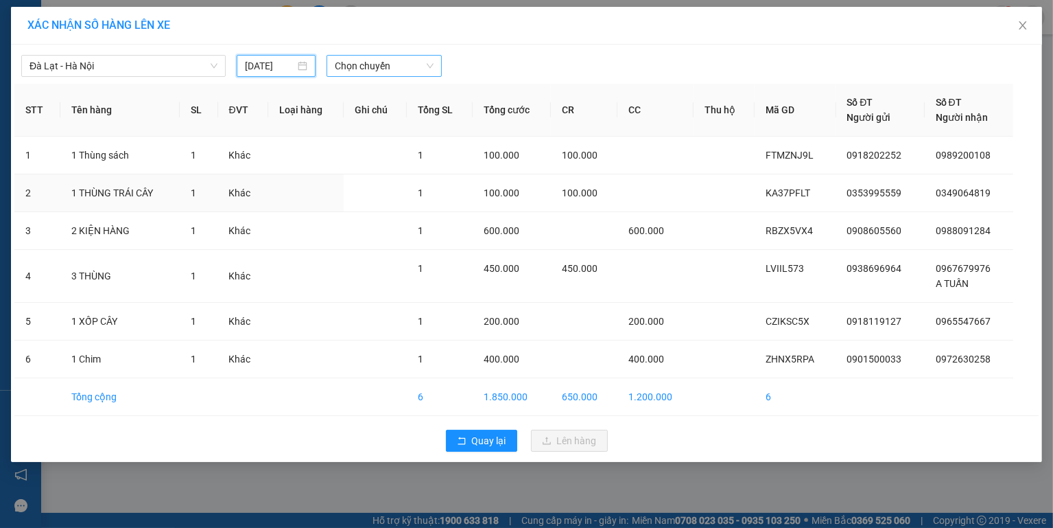
click at [412, 68] on span "Chọn chuyến" at bounding box center [384, 66] width 98 height 21
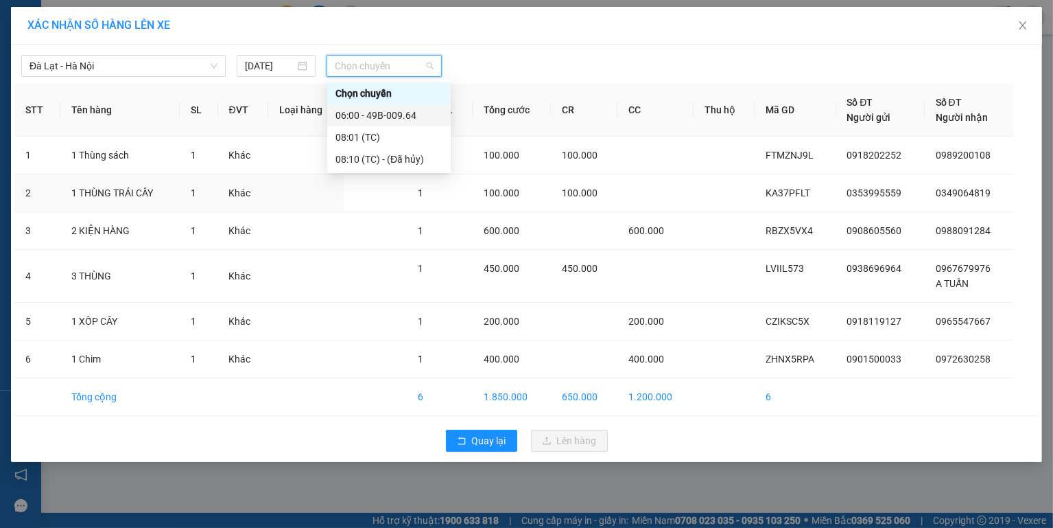
click at [411, 110] on div "06:00 - 49B-009.64" at bounding box center [389, 115] width 107 height 15
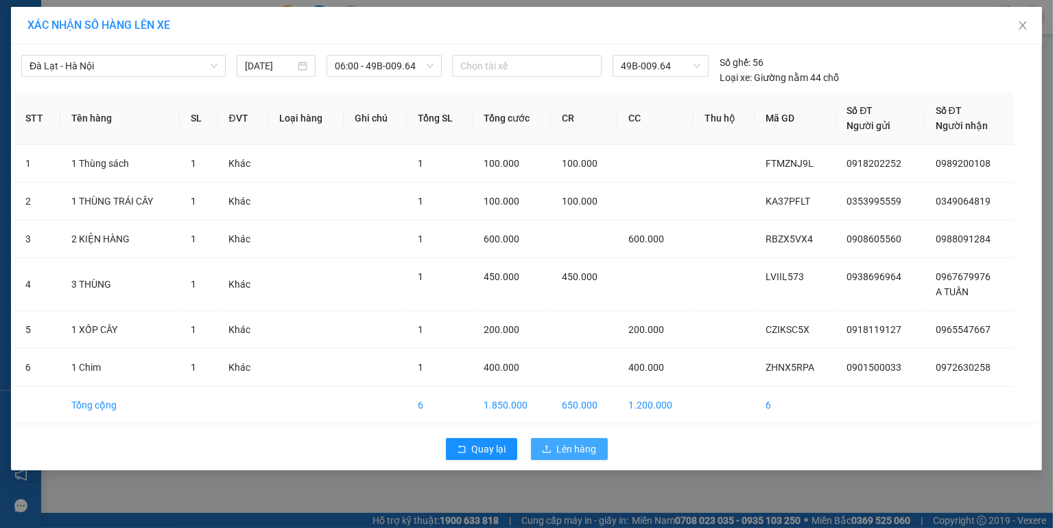
click at [592, 454] on span "Lên hàng" at bounding box center [577, 448] width 40 height 15
